Goal: Obtain resource: Download file/media

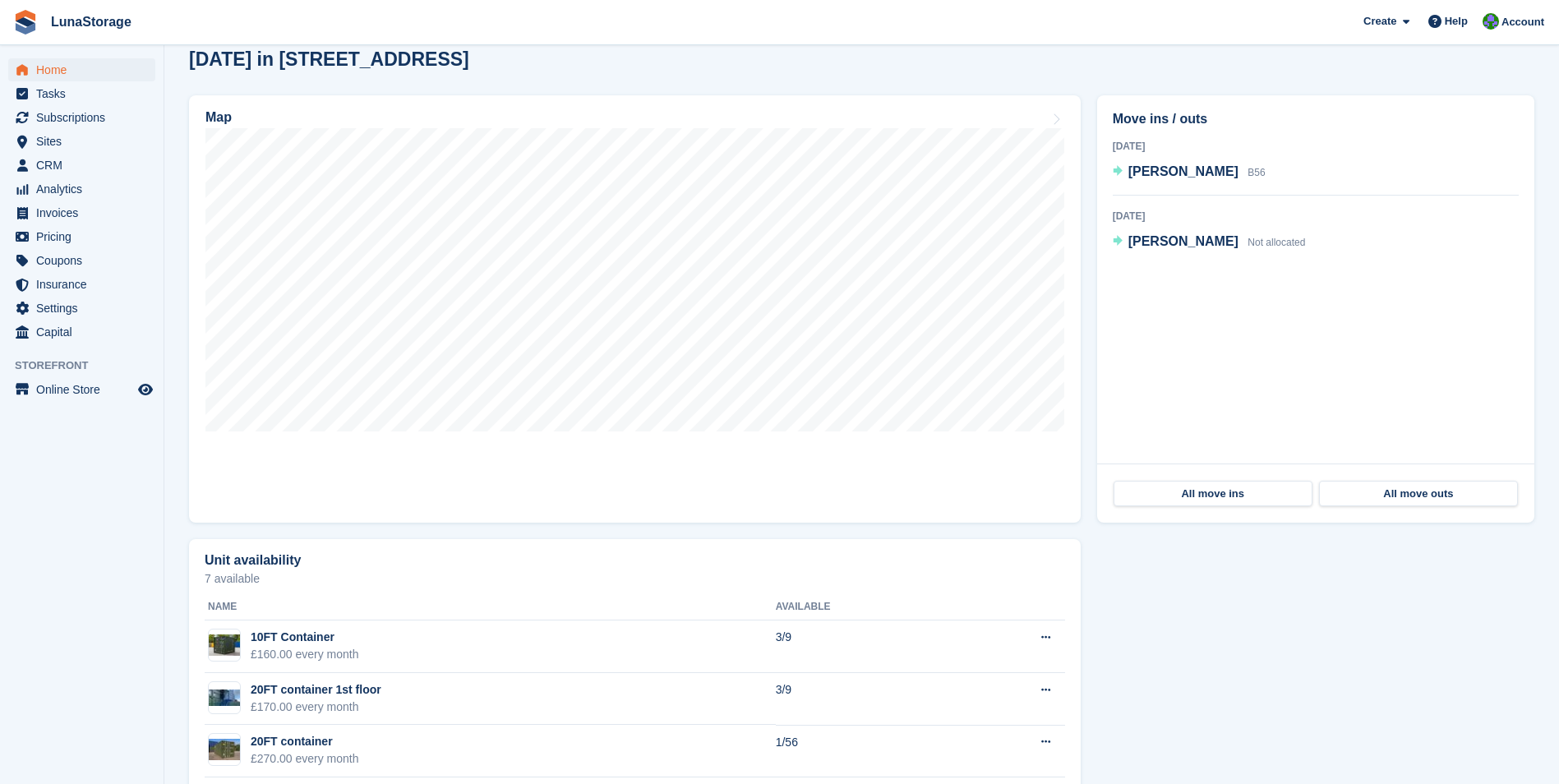
scroll to position [440, 0]
click at [1060, 594] on th at bounding box center [1009, 606] width 112 height 27
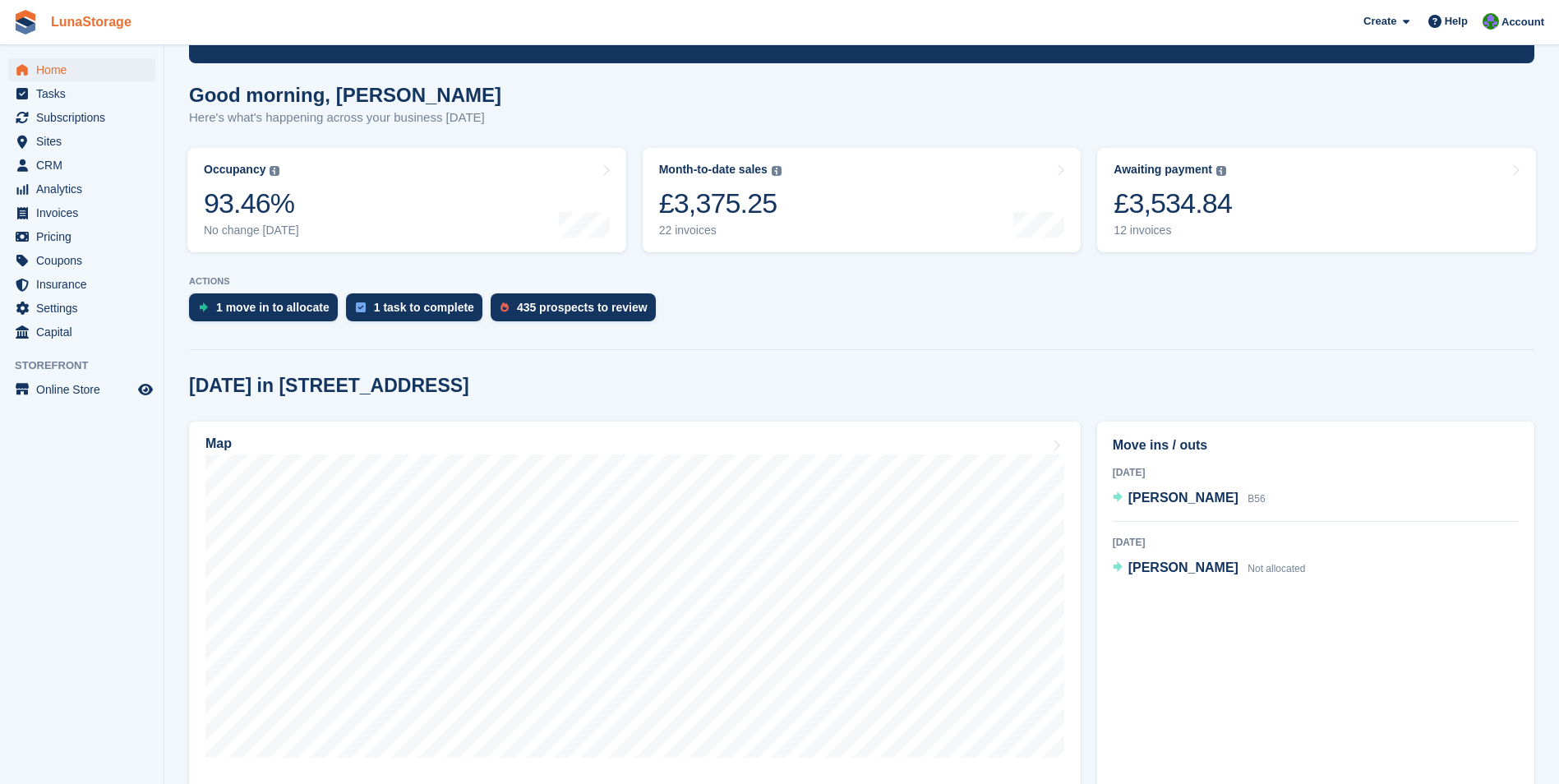
scroll to position [112, 0]
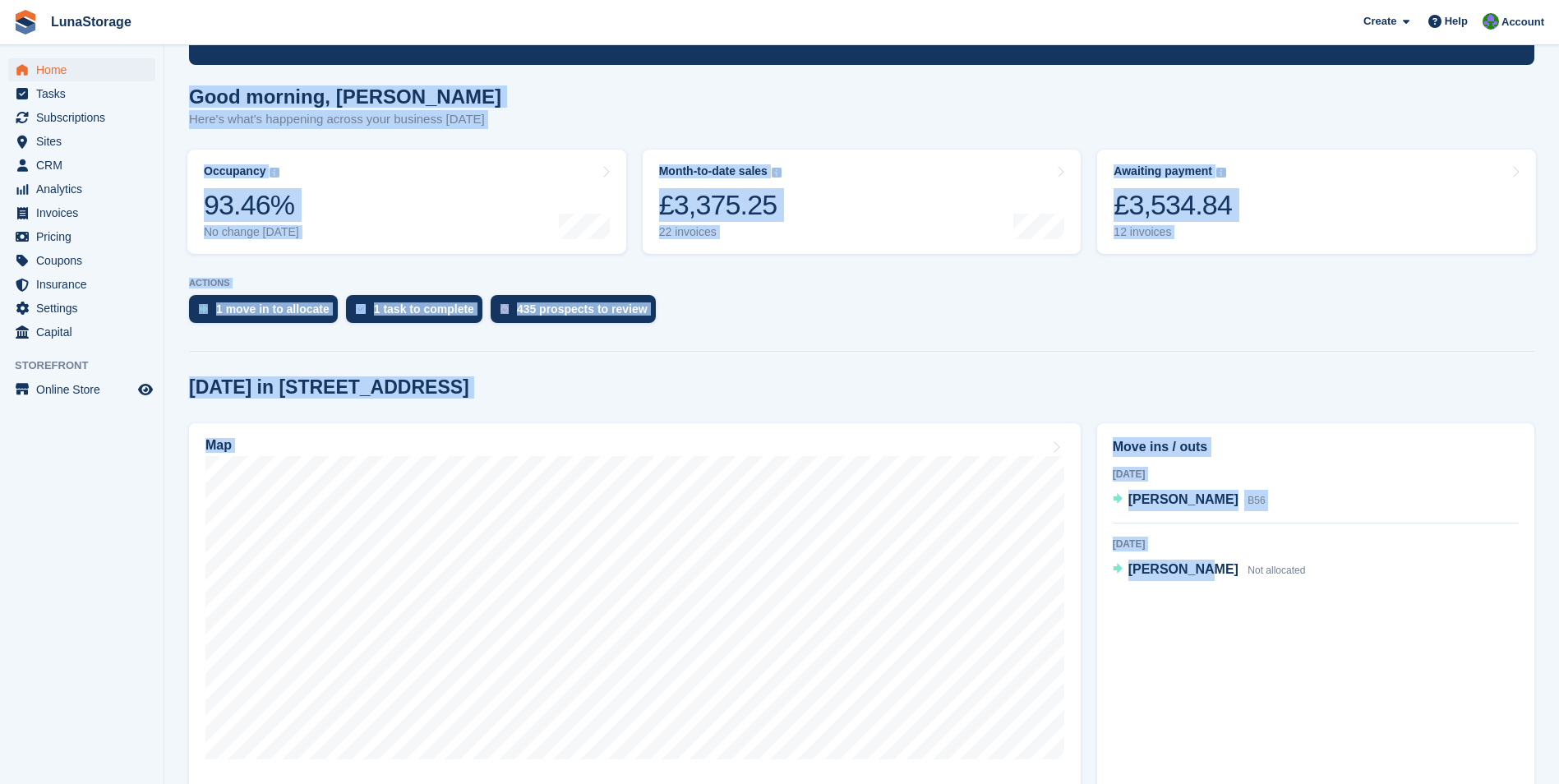
drag, startPoint x: 176, startPoint y: 56, endPoint x: 1202, endPoint y: 772, distance: 1251.1
click at [1202, 772] on section "Signed in successfully. NEW Make extra revenue with our new price increases too…" at bounding box center [861, 540] width 1395 height 1305
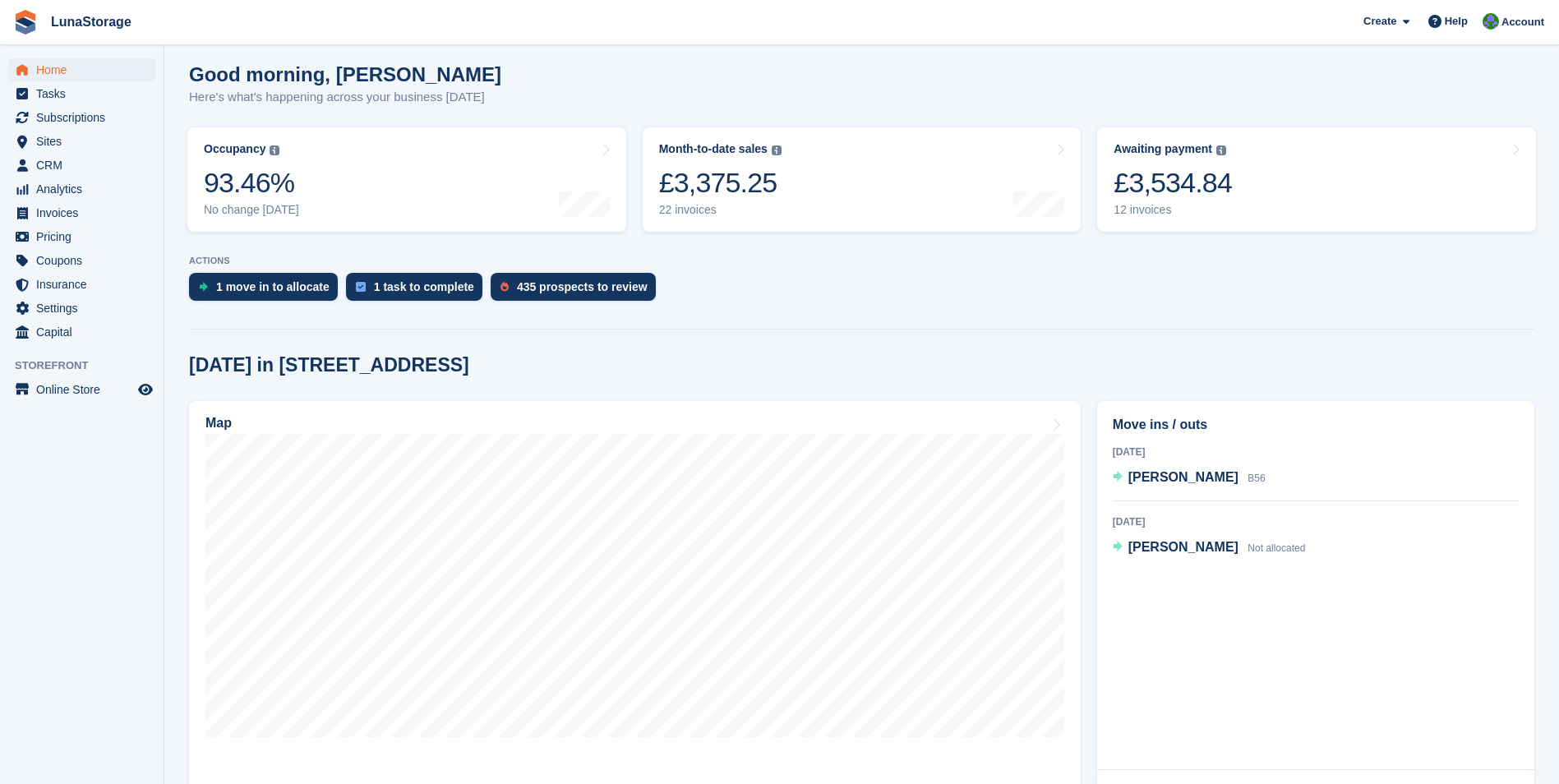
drag, startPoint x: 110, startPoint y: 585, endPoint x: 122, endPoint y: 590, distance: 13.0
click at [110, 585] on aside "Home Tasks Subscriptions Subscriptions Subscriptions Price increases NEW Price …" at bounding box center [81, 396] width 164 height 702
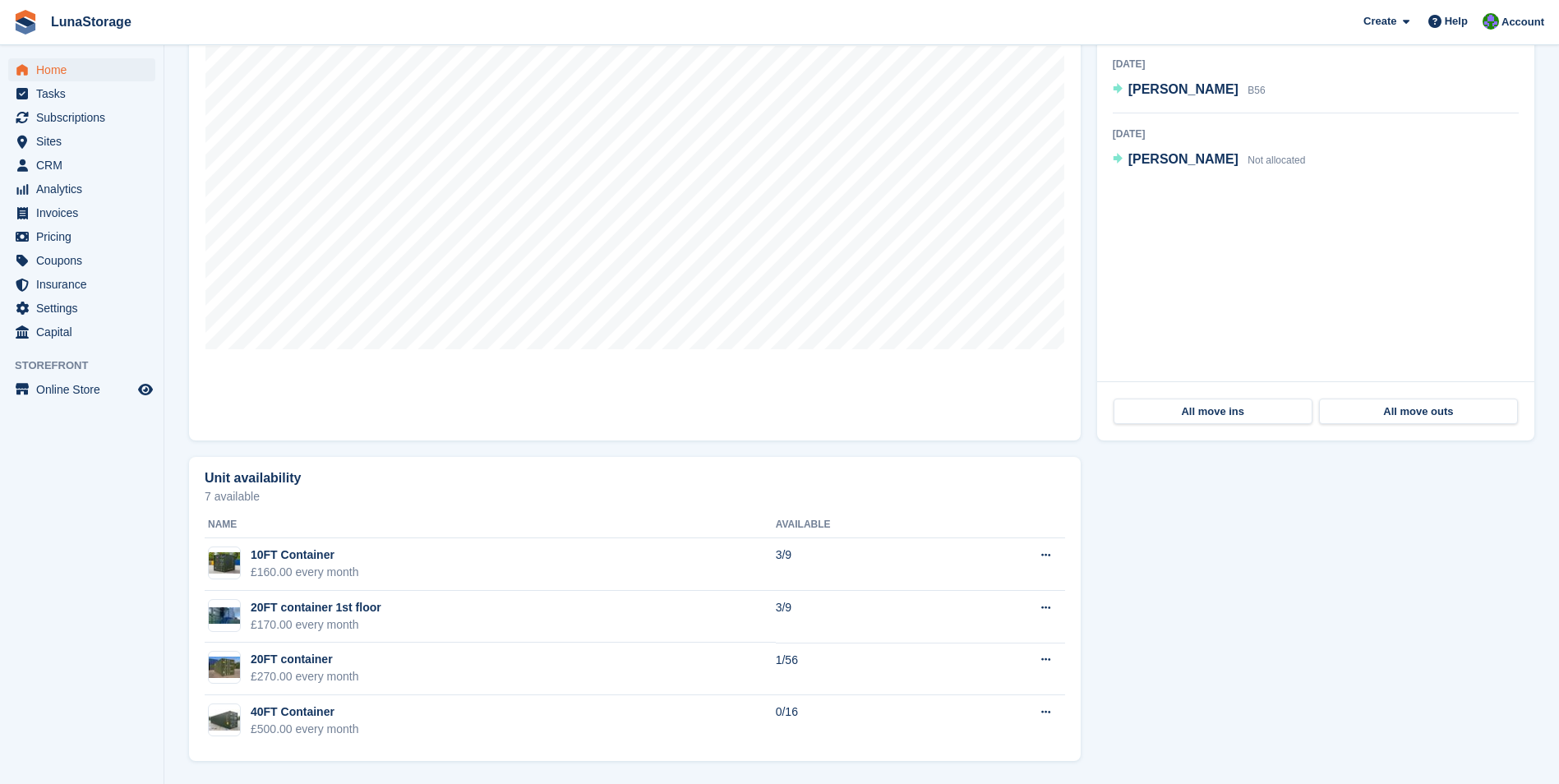
scroll to position [0, 0]
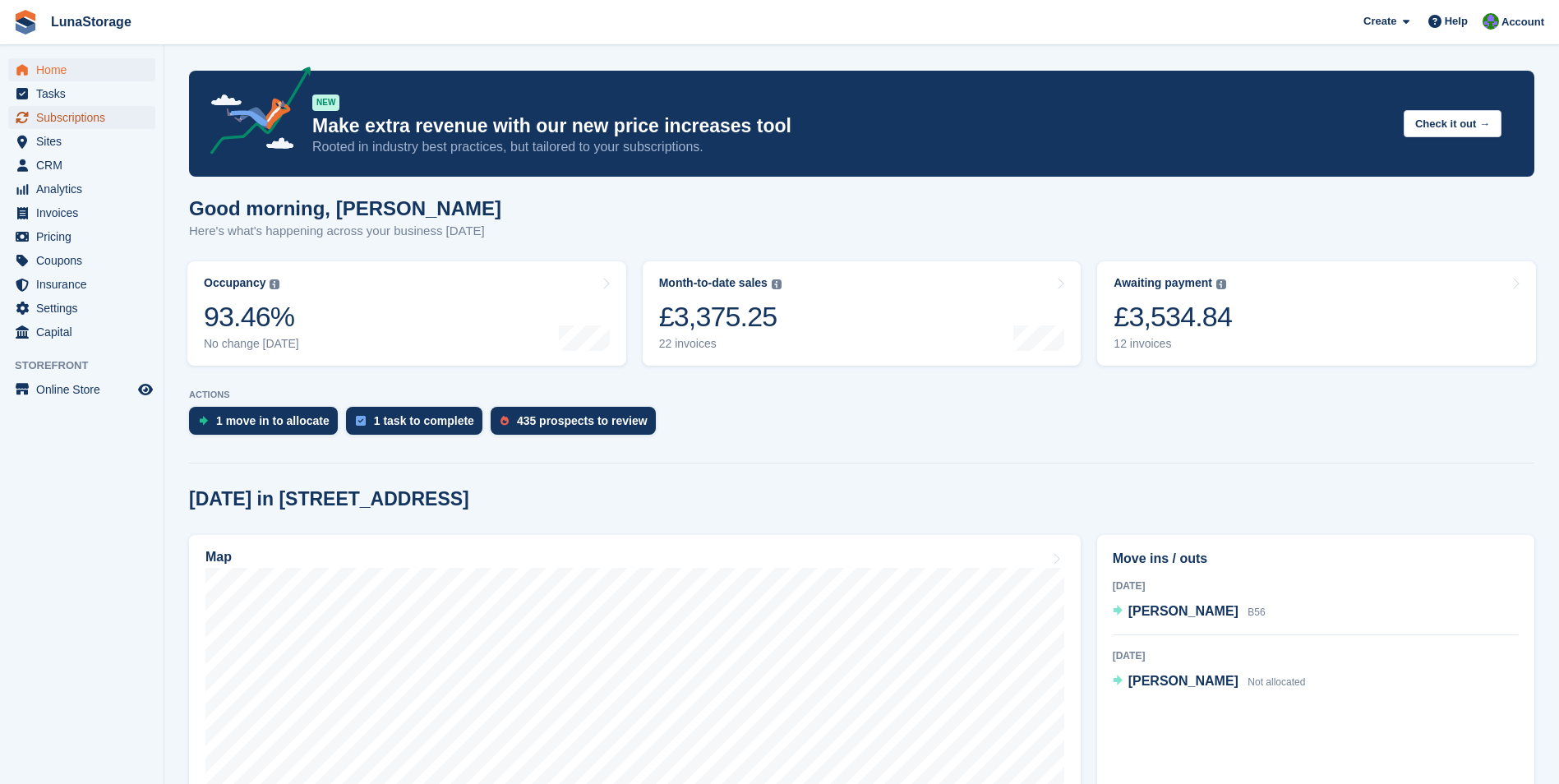
click at [51, 122] on span "Subscriptions" at bounding box center [85, 117] width 98 height 23
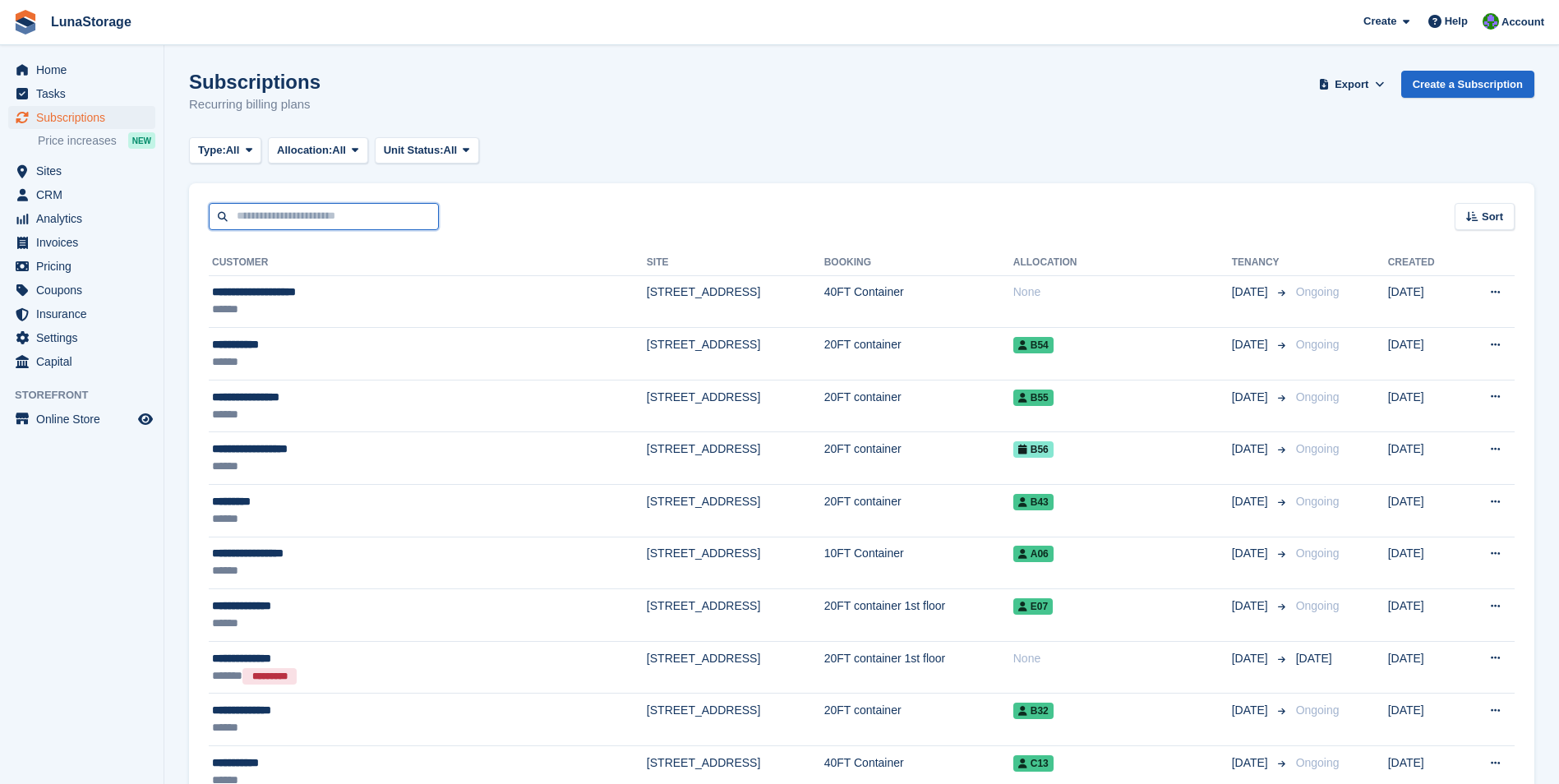
click at [334, 219] on input "text" at bounding box center [324, 217] width 230 height 27
type input "****"
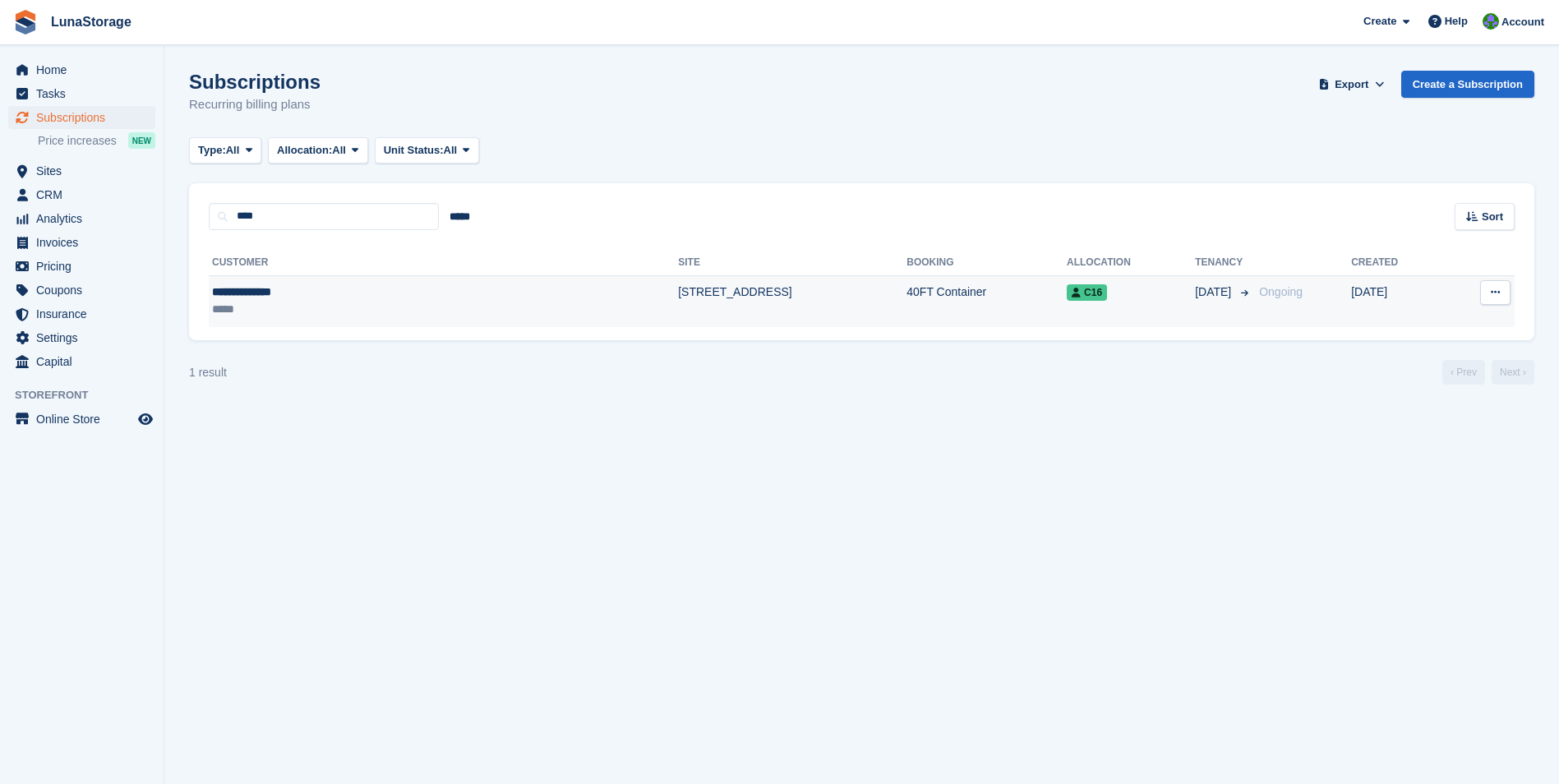
click at [295, 291] on div "**********" at bounding box center [328, 292] width 231 height 17
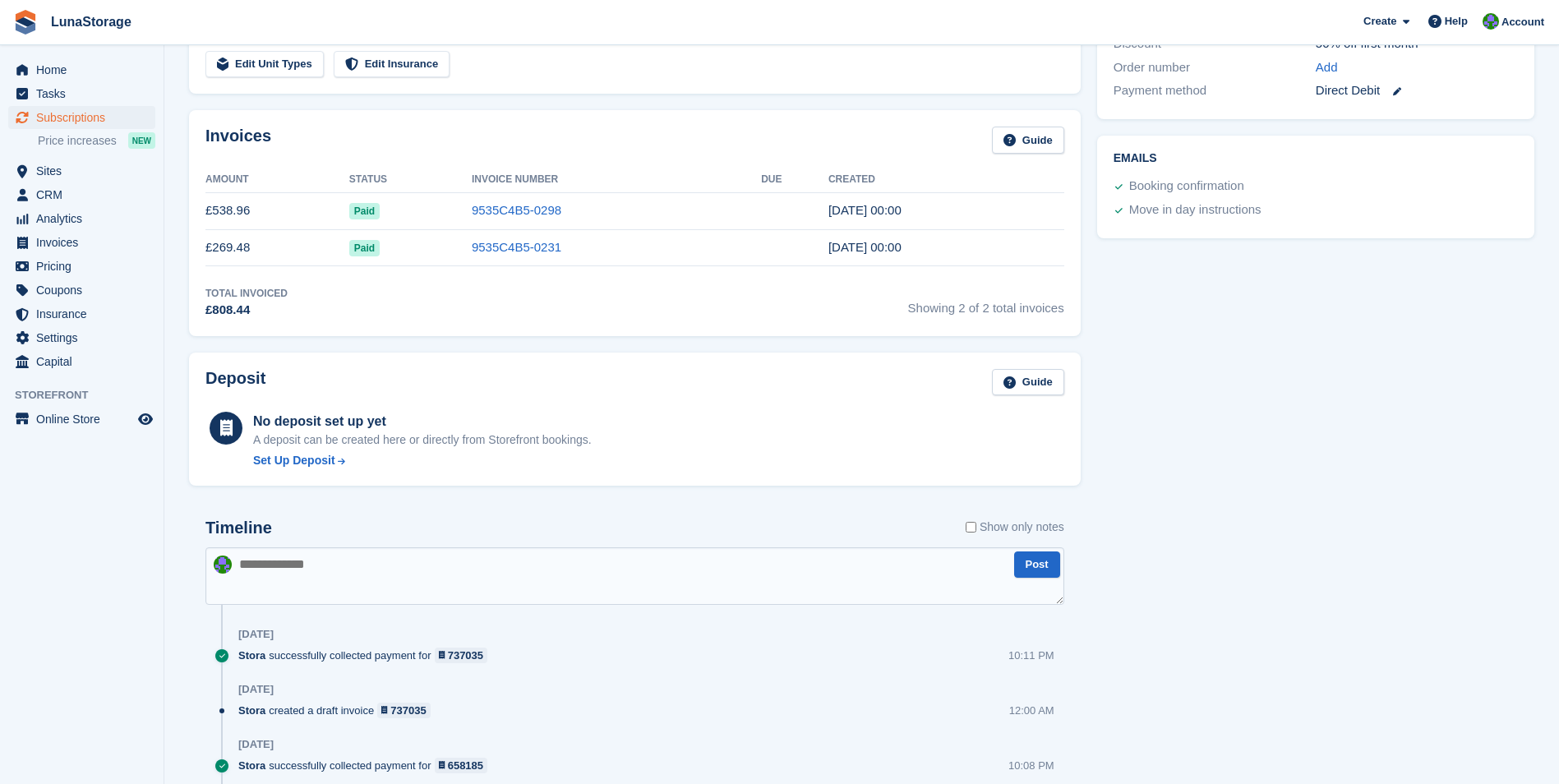
scroll to position [493, 0]
click at [489, 212] on link "9535C4B5-0298" at bounding box center [516, 208] width 90 height 14
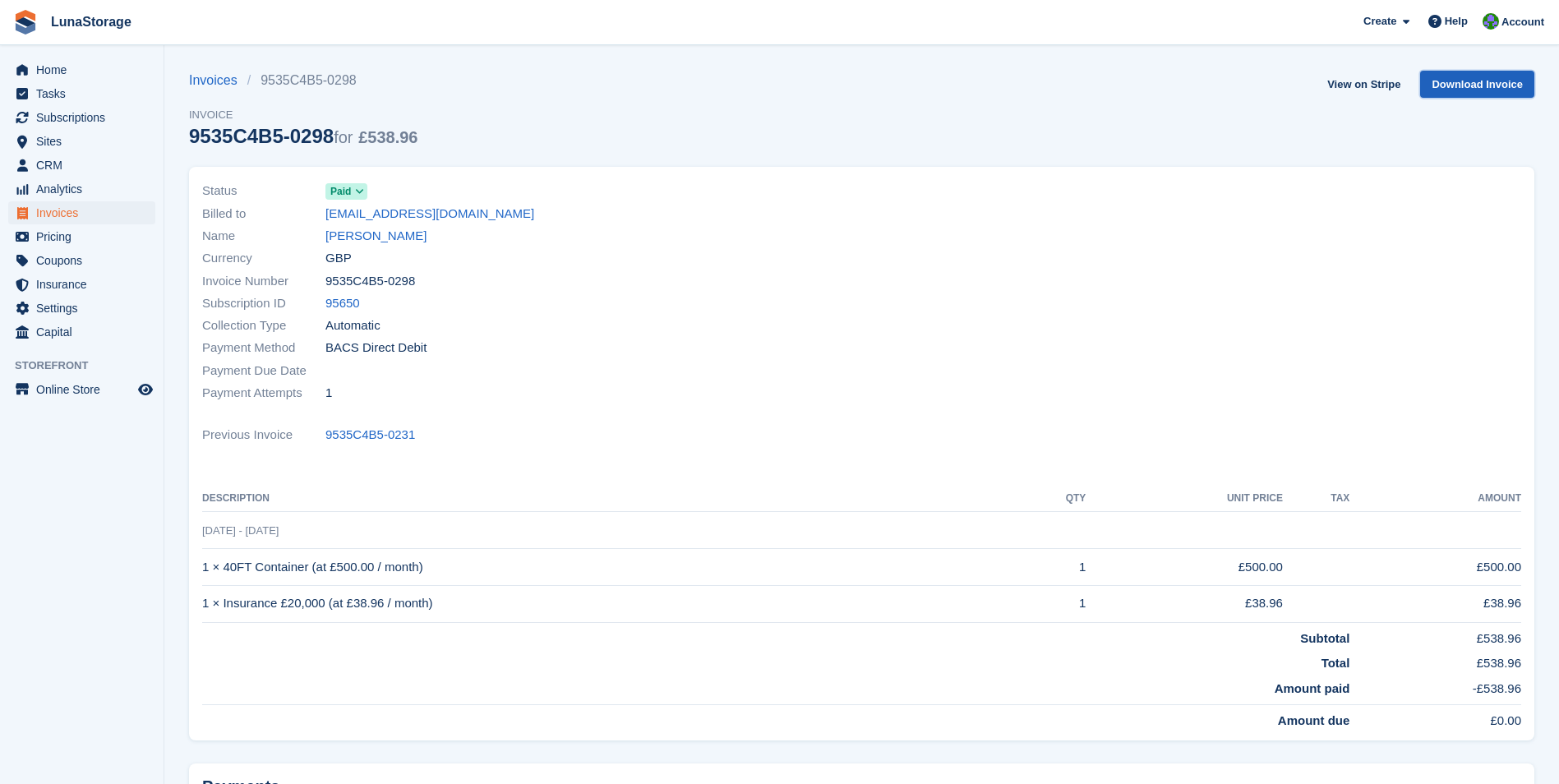
click at [1450, 81] on link "Download Invoice" at bounding box center [1477, 85] width 114 height 27
click at [1392, 86] on link "View on Stripe" at bounding box center [1363, 85] width 86 height 27
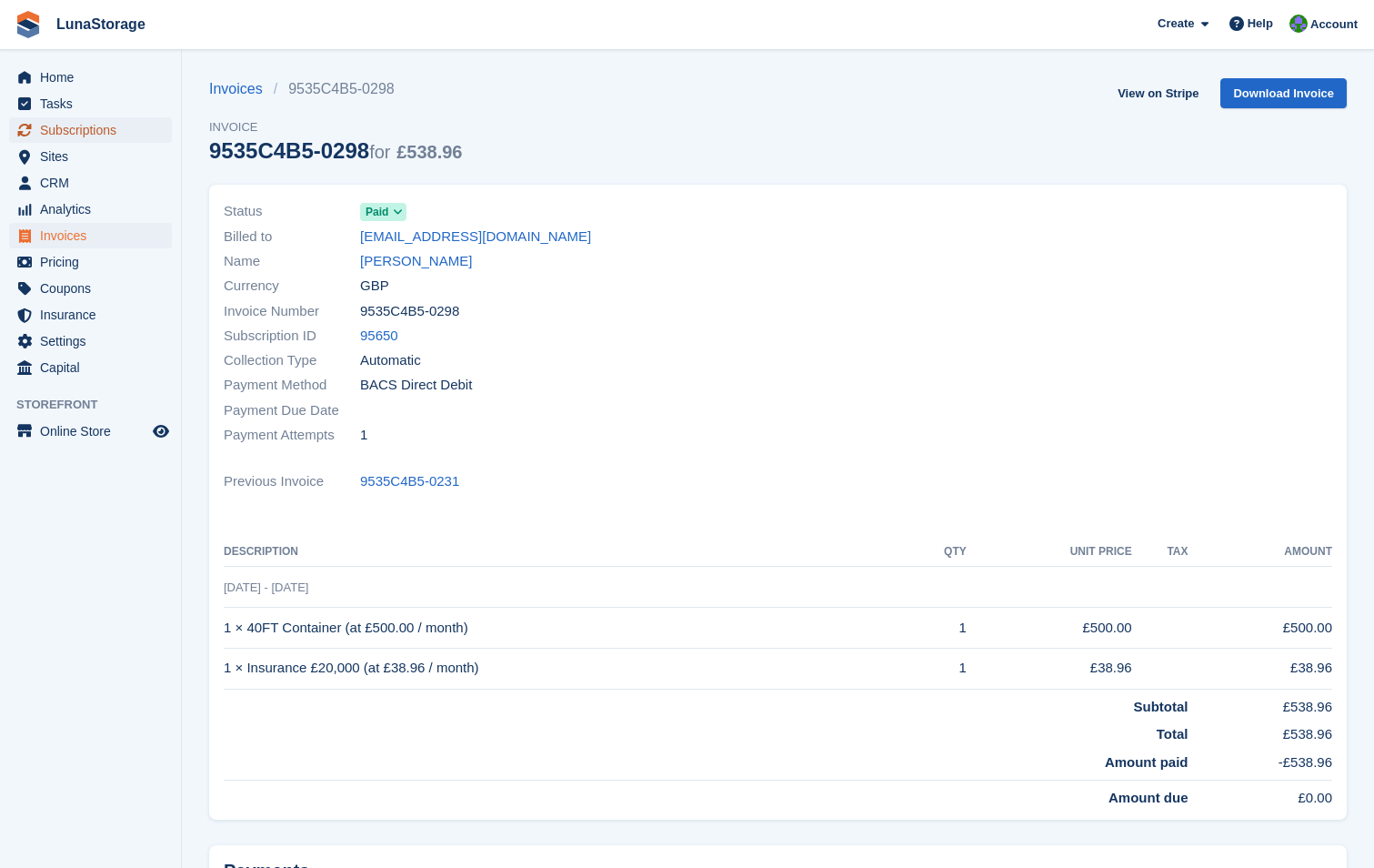
click at [73, 132] on span "Subscriptions" at bounding box center [94, 130] width 109 height 26
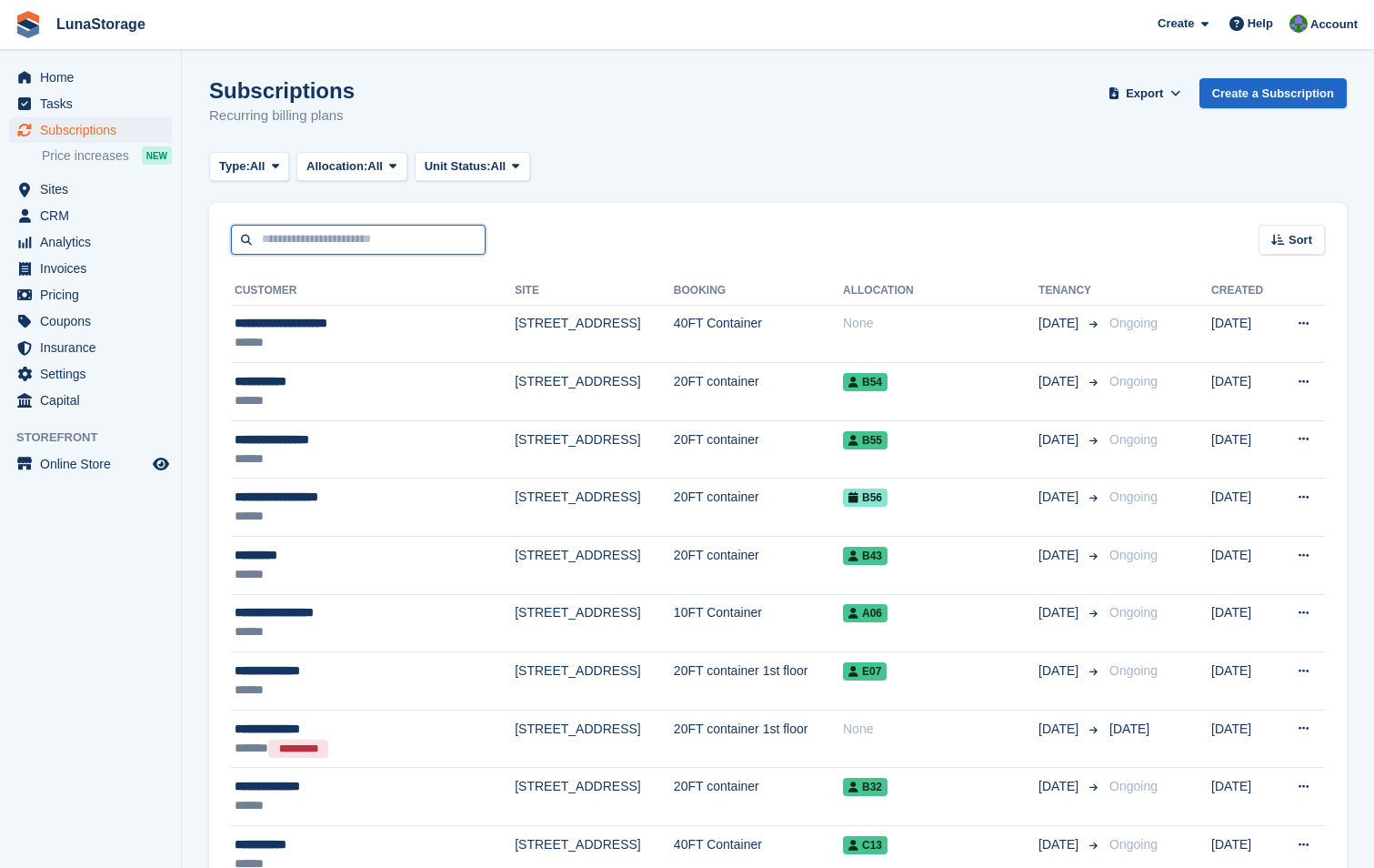
click at [351, 243] on input "text" at bounding box center [358, 240] width 255 height 30
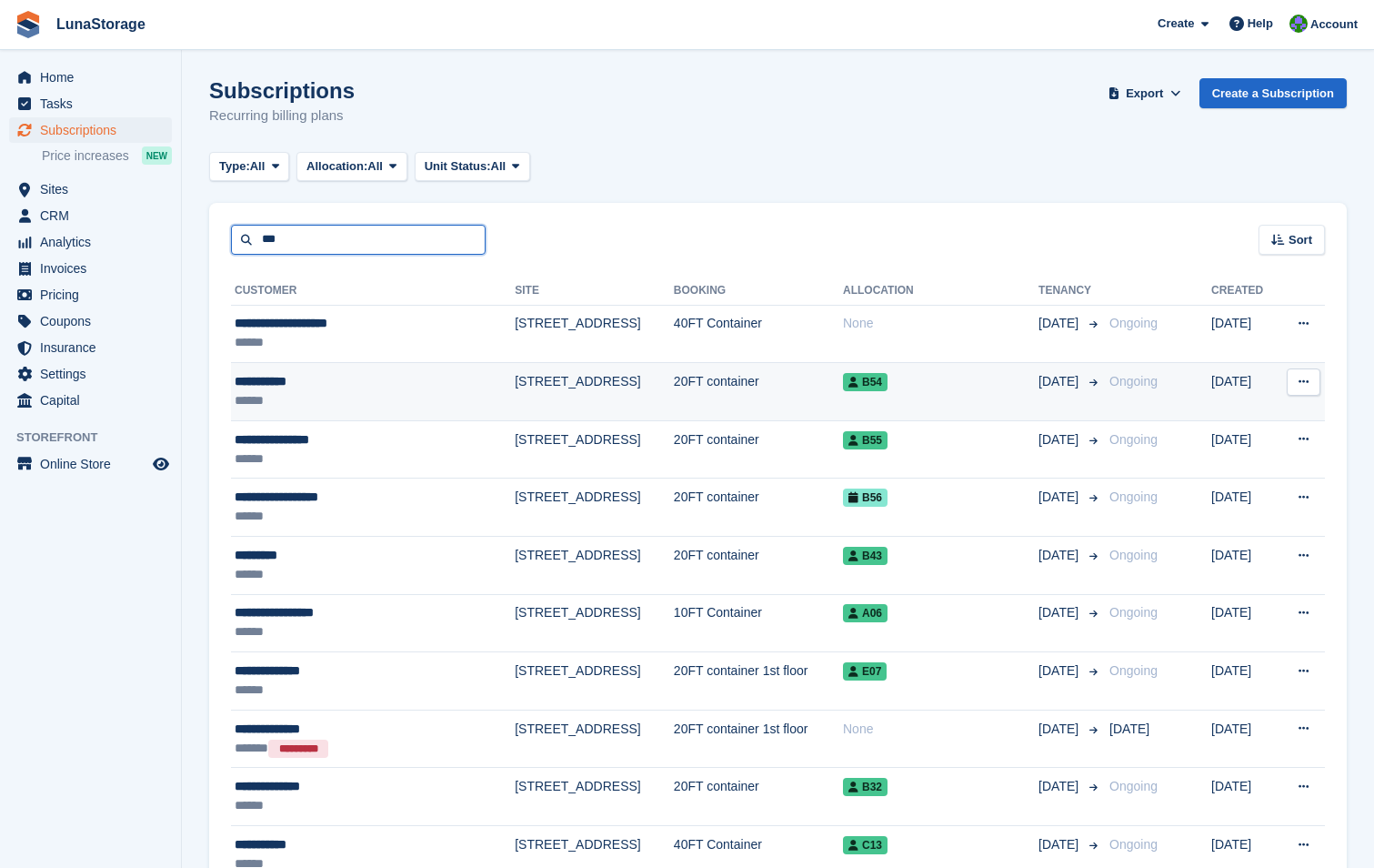
type input "***"
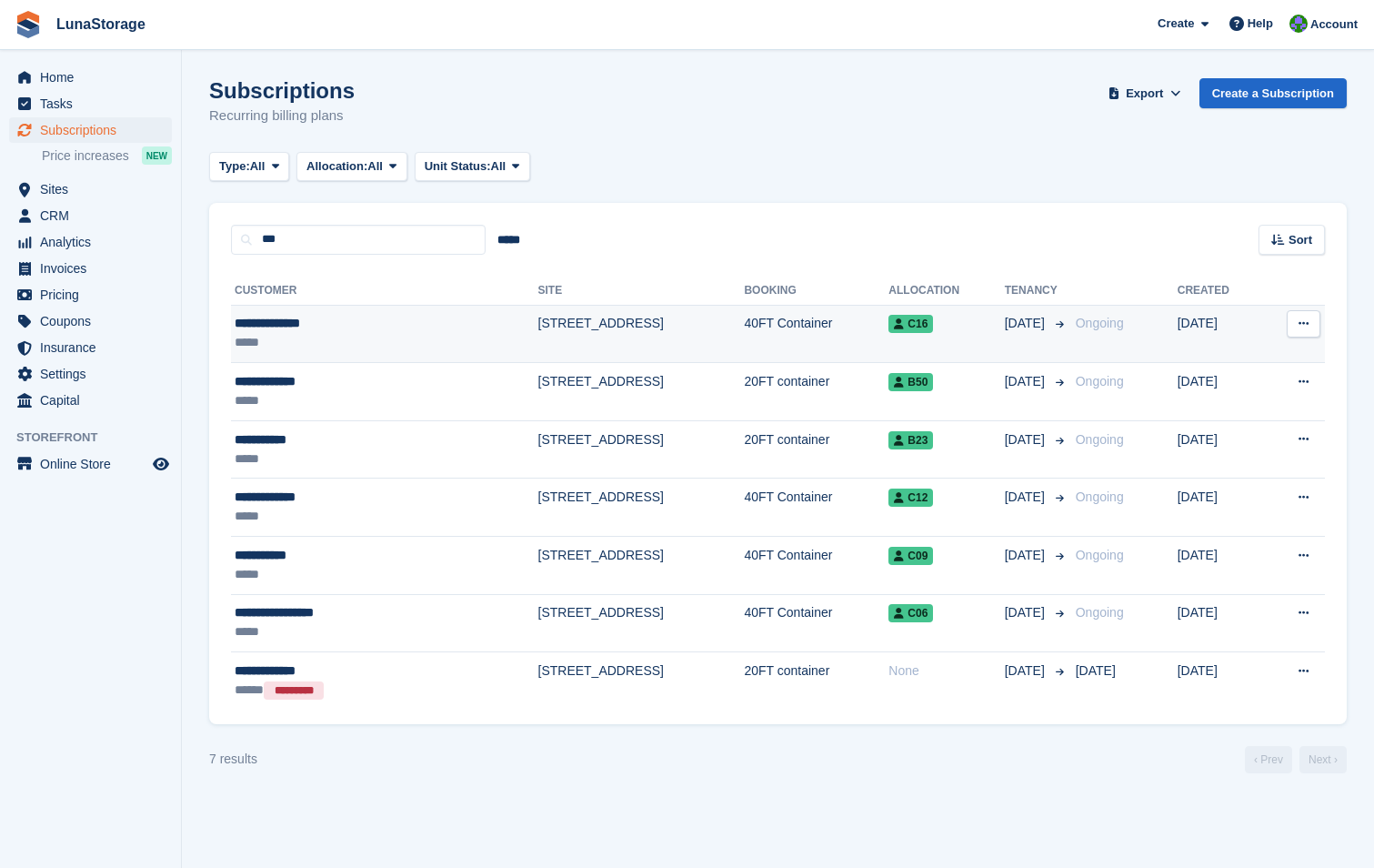
click at [290, 321] on div "**********" at bounding box center [327, 323] width 184 height 19
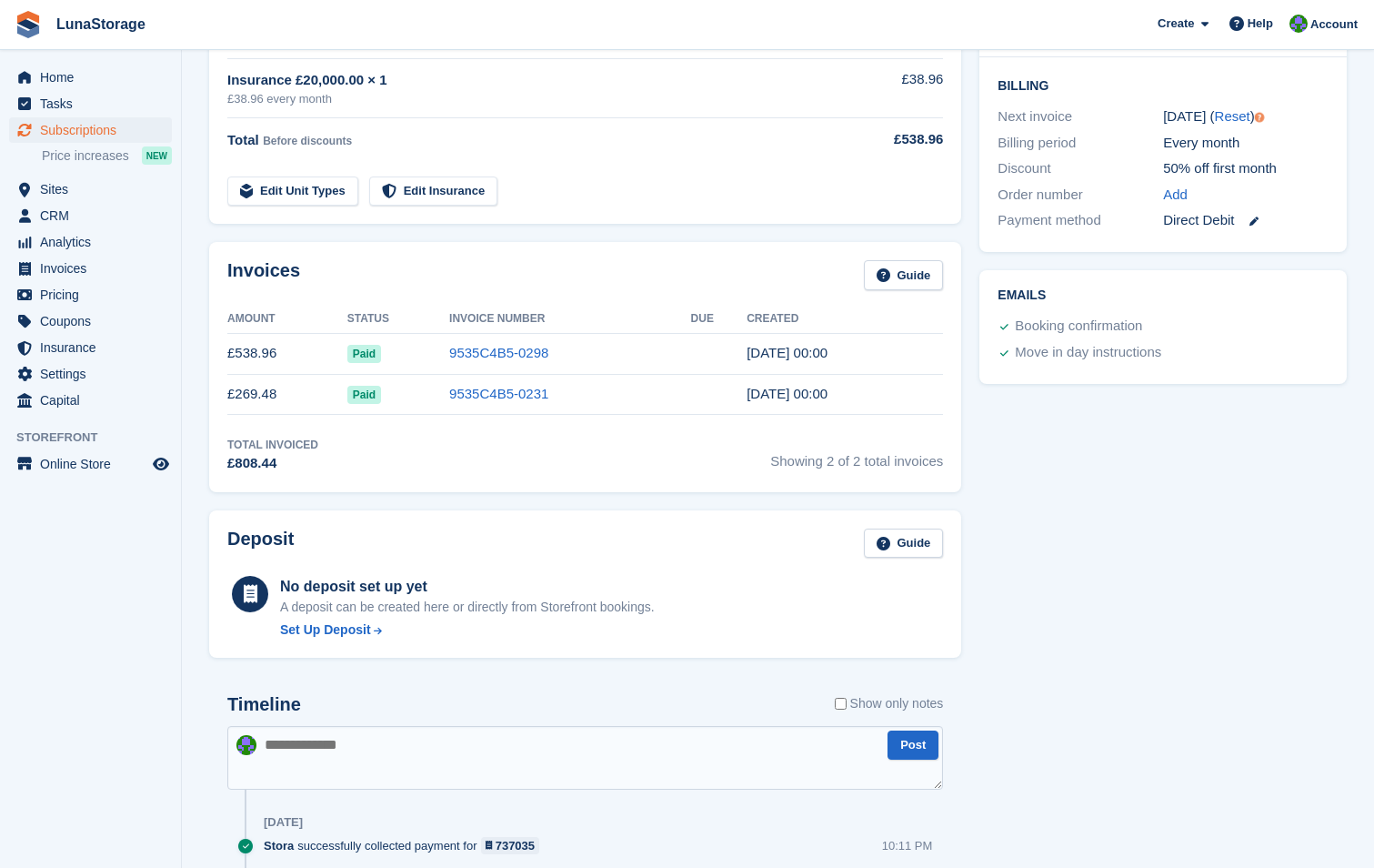
scroll to position [455, 0]
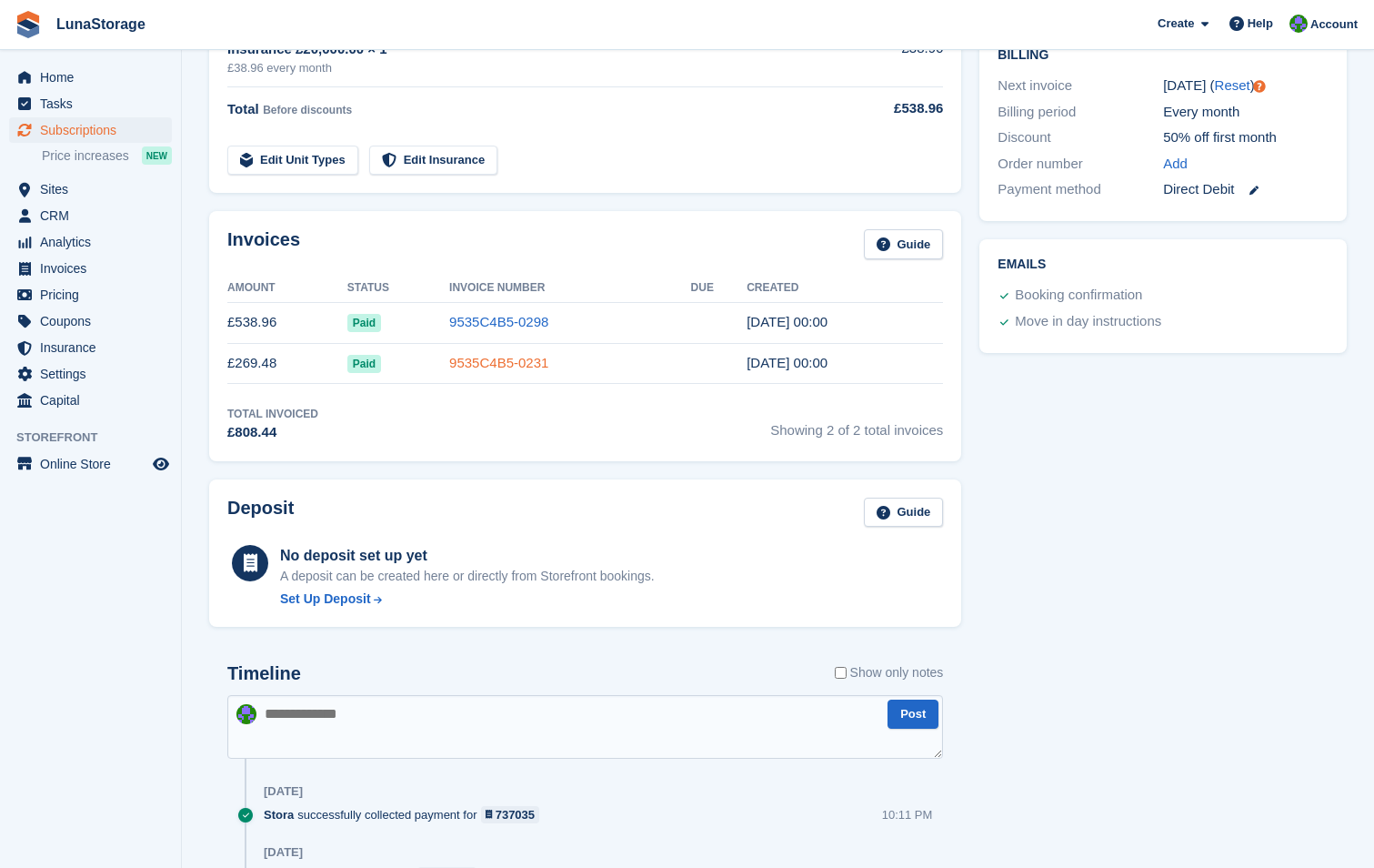
click at [519, 362] on link "9535C4B5-0231" at bounding box center [498, 362] width 99 height 15
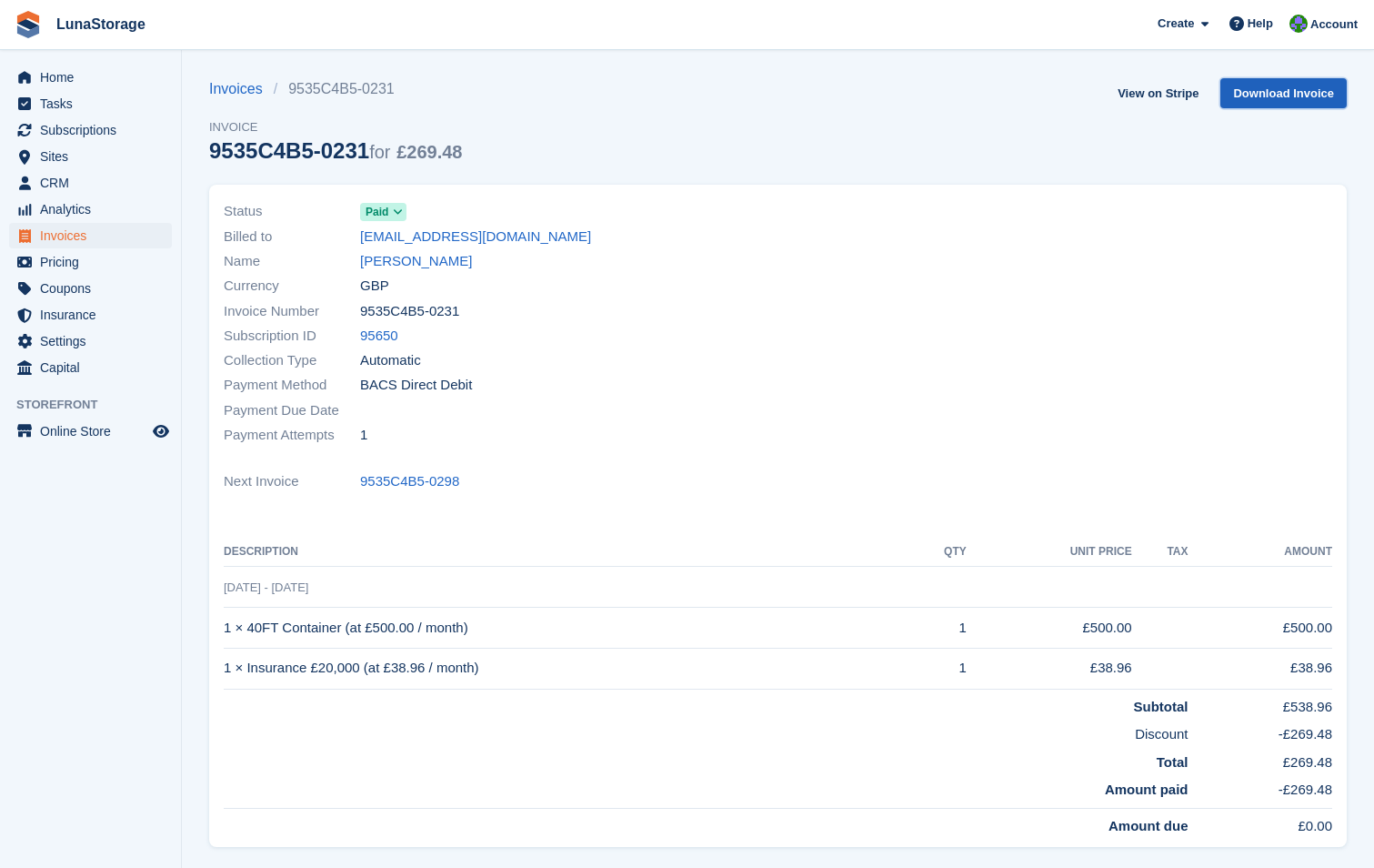
click at [1283, 84] on link "Download Invoice" at bounding box center [1283, 94] width 126 height 30
click at [1184, 101] on link "View on Stripe" at bounding box center [1158, 94] width 96 height 30
click at [1259, 85] on link "Download Invoice" at bounding box center [1283, 94] width 126 height 30
click at [1166, 97] on link "View on Stripe" at bounding box center [1158, 94] width 96 height 30
